Goal: Transaction & Acquisition: Book appointment/travel/reservation

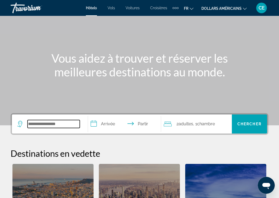
click at [41, 126] on input "Rechercher une destination hôtelière" at bounding box center [54, 124] width 52 height 8
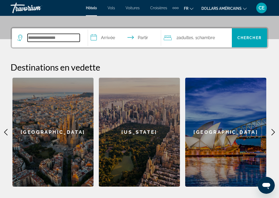
scroll to position [129, 0]
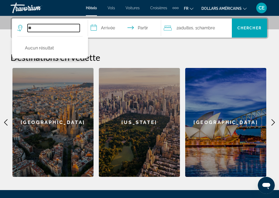
type input "*"
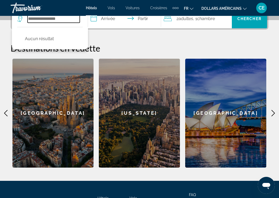
scroll to position [139, 0]
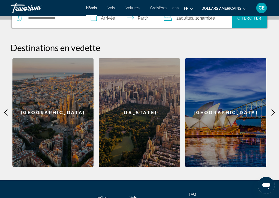
click at [216, 120] on div "[GEOGRAPHIC_DATA]" at bounding box center [225, 112] width 81 height 109
